Goal: Task Accomplishment & Management: Manage account settings

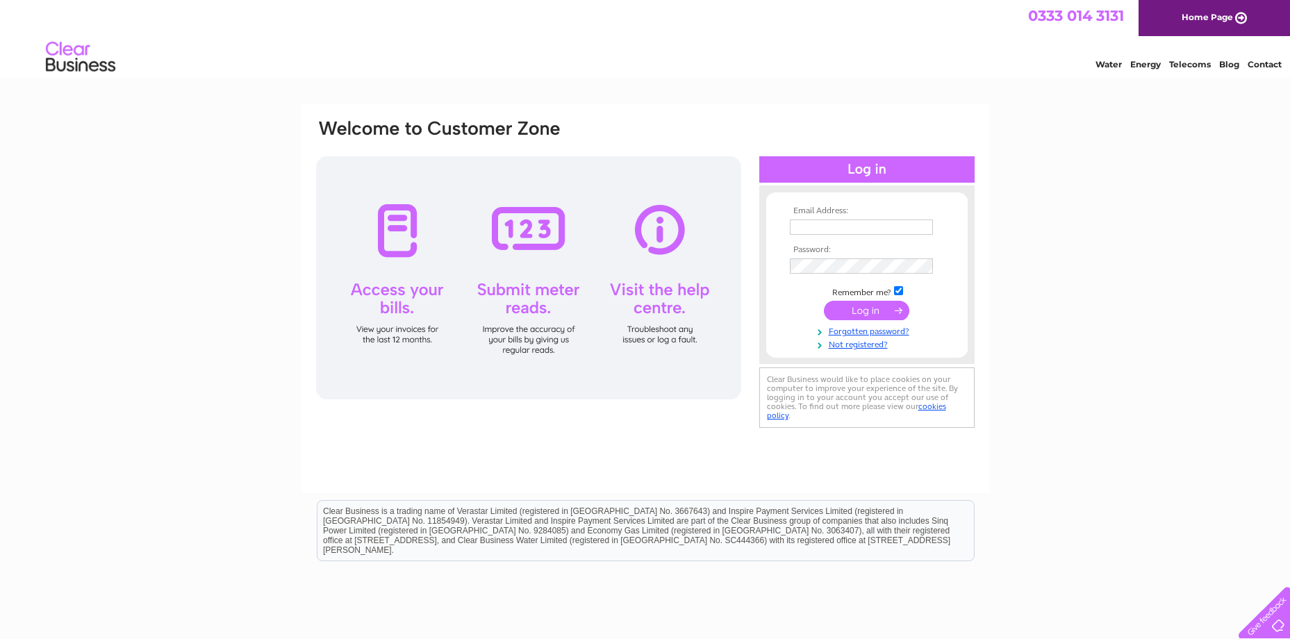
click at [873, 216] on td at bounding box center [867, 227] width 161 height 22
click at [876, 229] on input "text" at bounding box center [862, 228] width 145 height 17
click at [827, 228] on input "text" at bounding box center [862, 228] width 145 height 17
paste input "[EMAIL_ADDRESS][DOMAIN_NAME]"
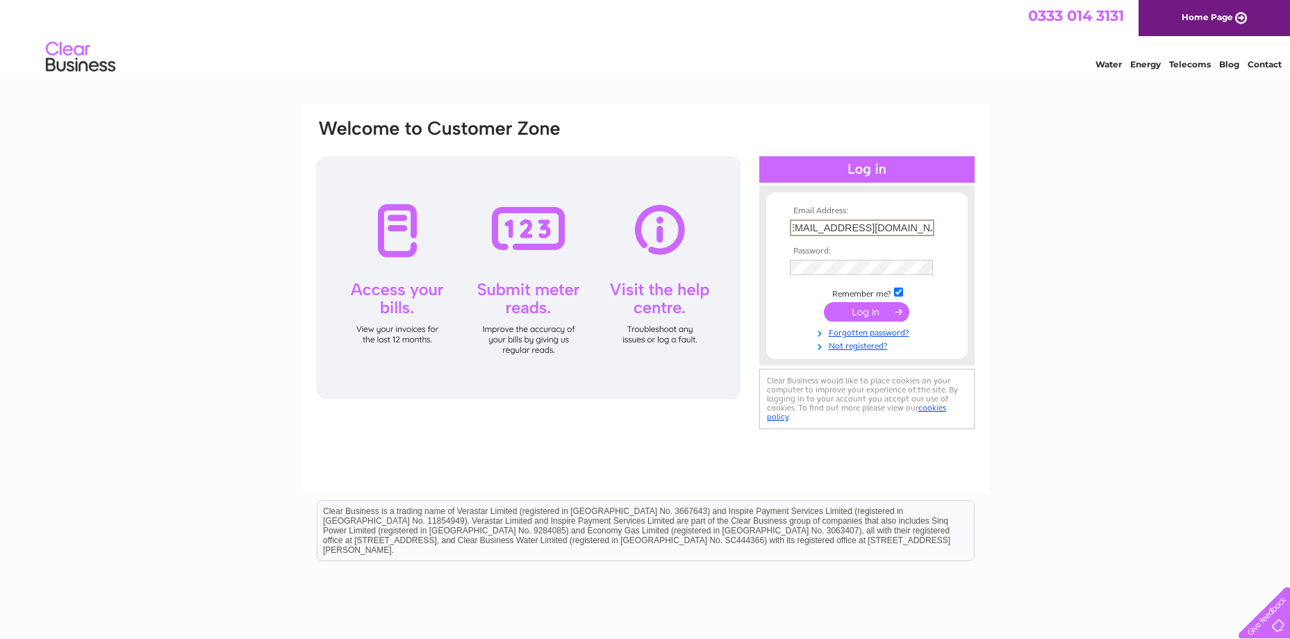
type input "[EMAIL_ADDRESS][DOMAIN_NAME]"
click at [861, 256] on td at bounding box center [867, 267] width 161 height 22
click at [824, 302] on input "submit" at bounding box center [866, 311] width 85 height 19
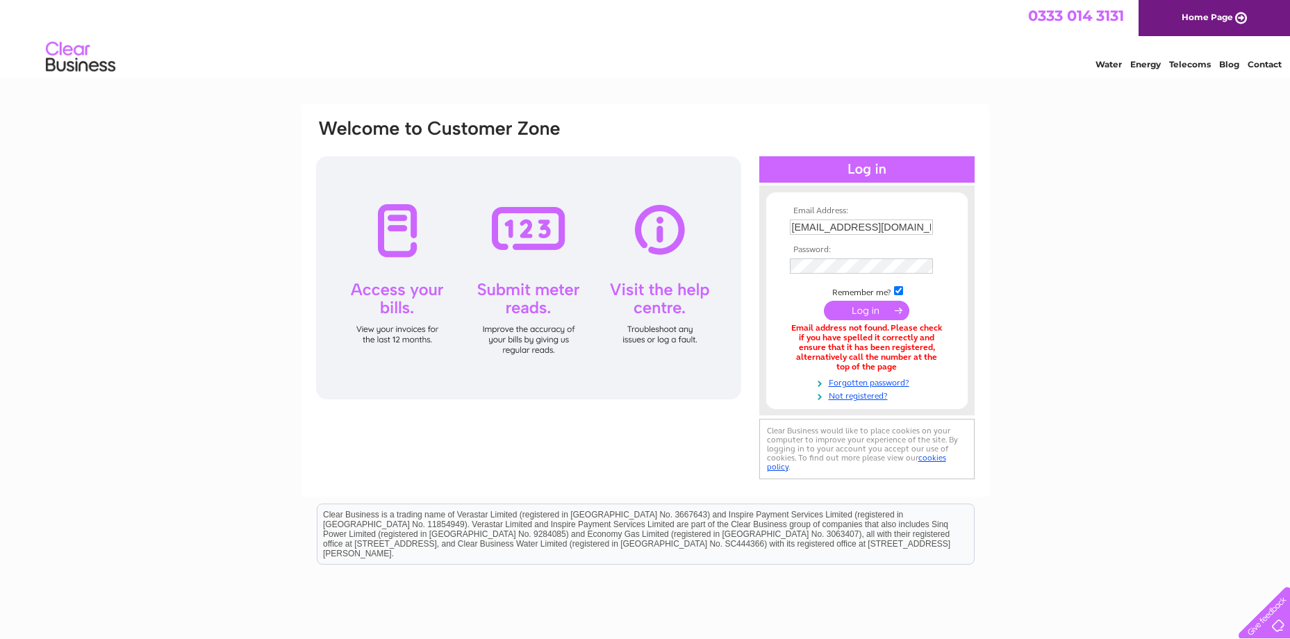
click at [155, 155] on div "Email Address: [EMAIL_ADDRESS][DOMAIN_NAME] Password:" at bounding box center [645, 419] width 1290 height 630
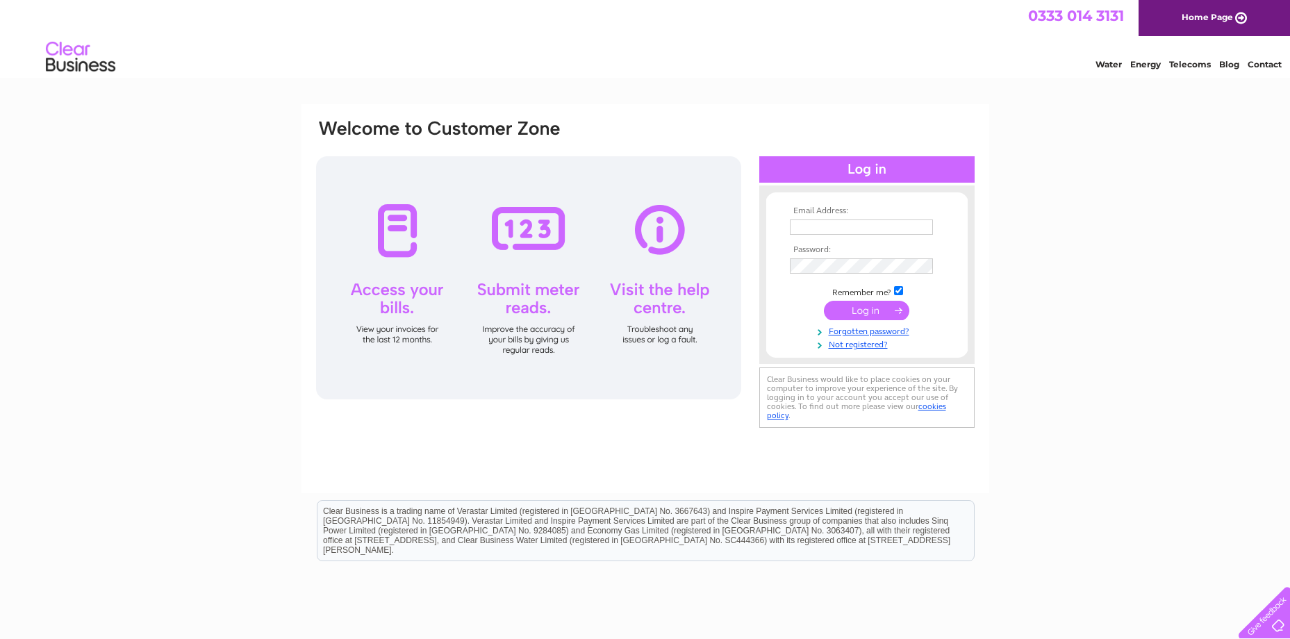
click at [821, 229] on input "text" at bounding box center [861, 227] width 143 height 15
paste input "[EMAIL_ADDRESS][DOMAIN_NAME]"
type input "[EMAIL_ADDRESS][DOMAIN_NAME]"
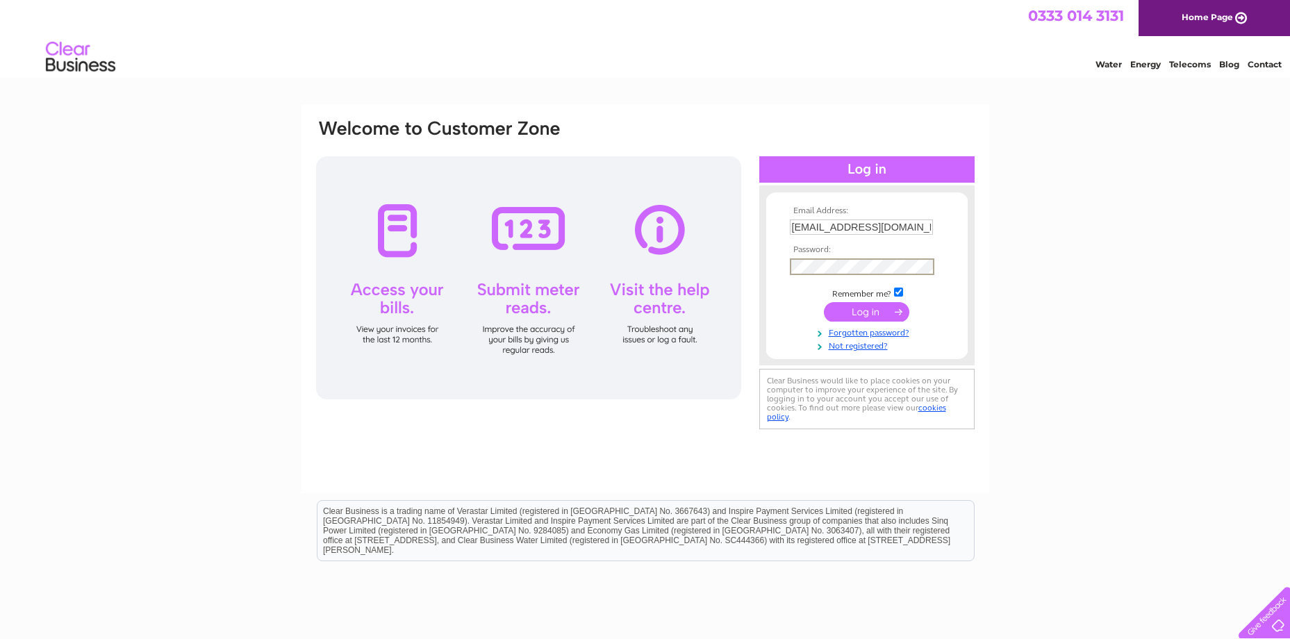
click at [824, 302] on input "submit" at bounding box center [866, 311] width 85 height 19
